Goal: Information Seeking & Learning: Learn about a topic

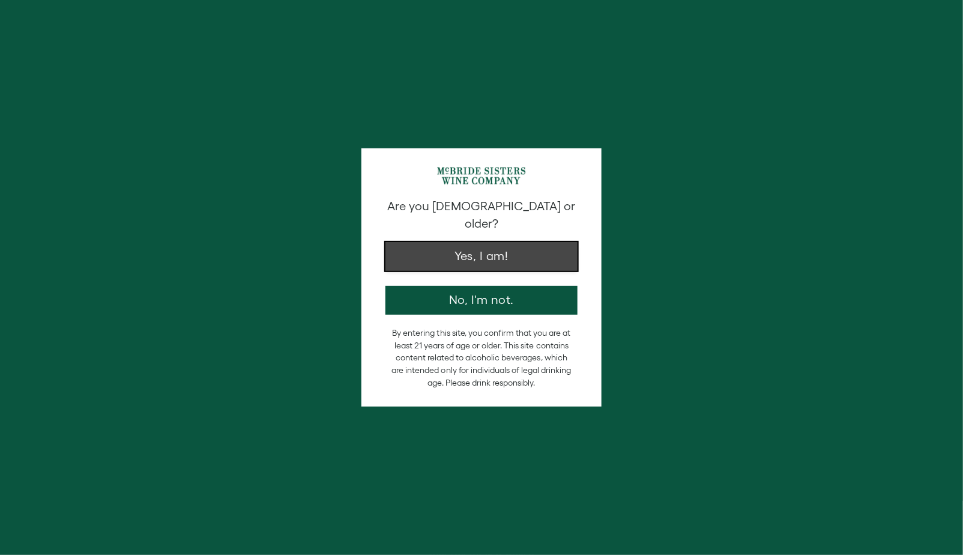
click at [442, 251] on button "Yes, I am!" at bounding box center [481, 256] width 192 height 29
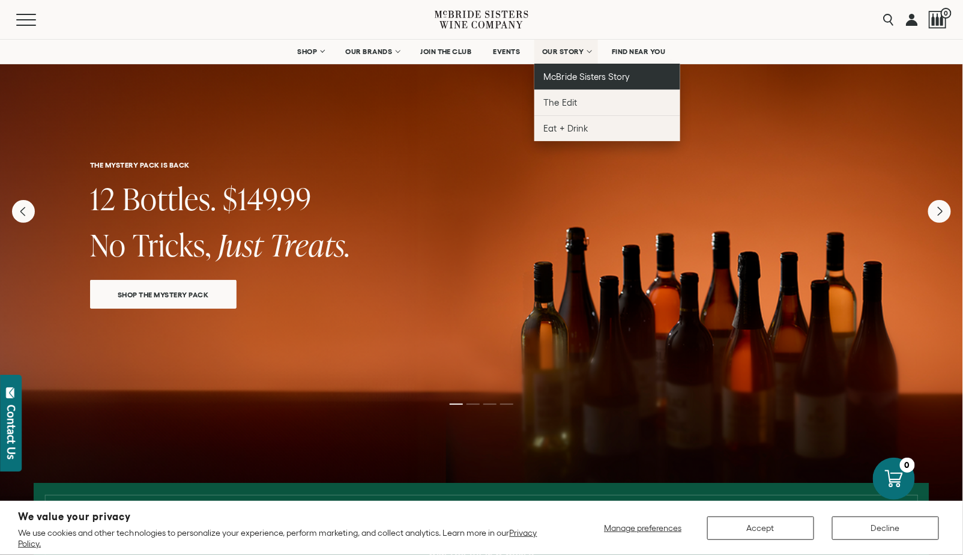
click at [581, 81] on span "McBride Sisters Story" at bounding box center [587, 76] width 86 height 10
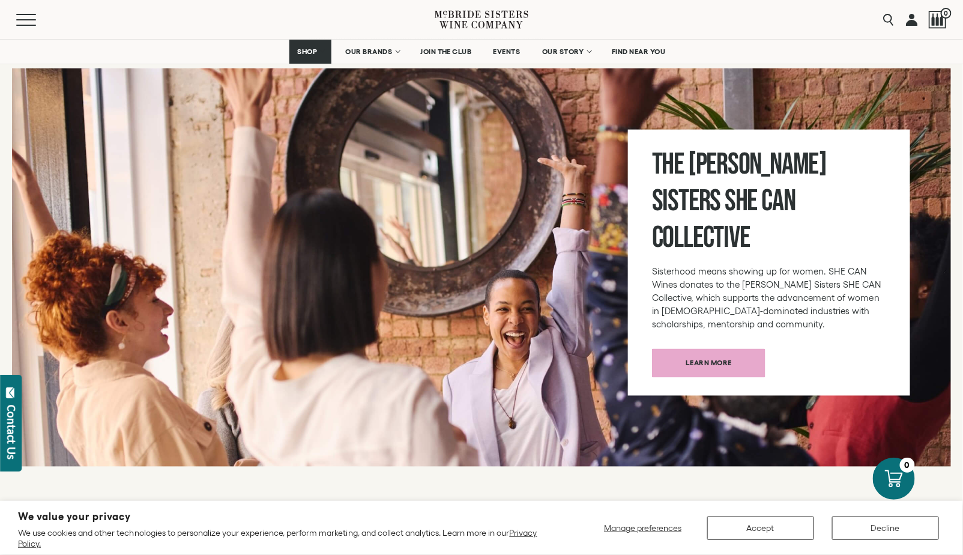
scroll to position [4089, 0]
